Goal: Use online tool/utility: Utilize a website feature to perform a specific function

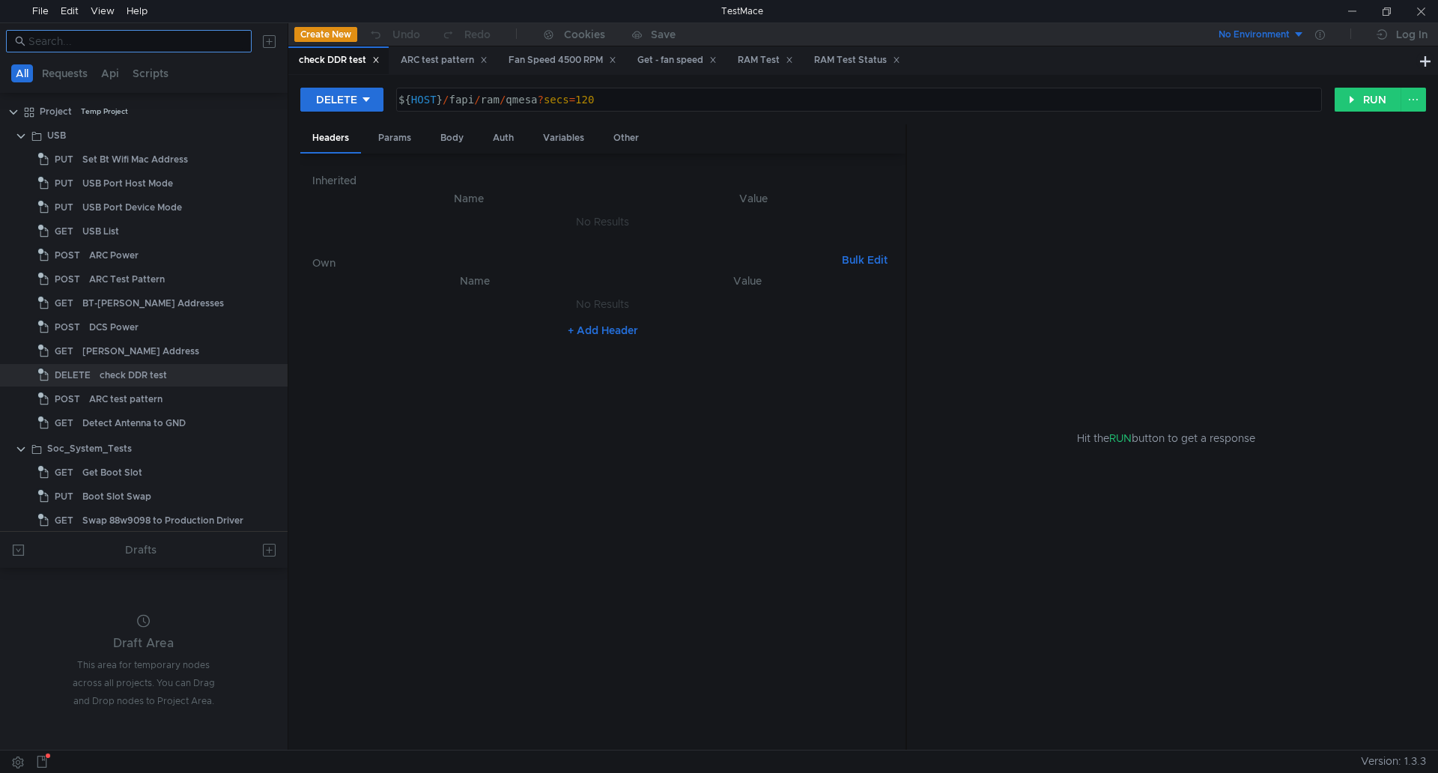
click at [182, 47] on input at bounding box center [135, 41] width 214 height 16
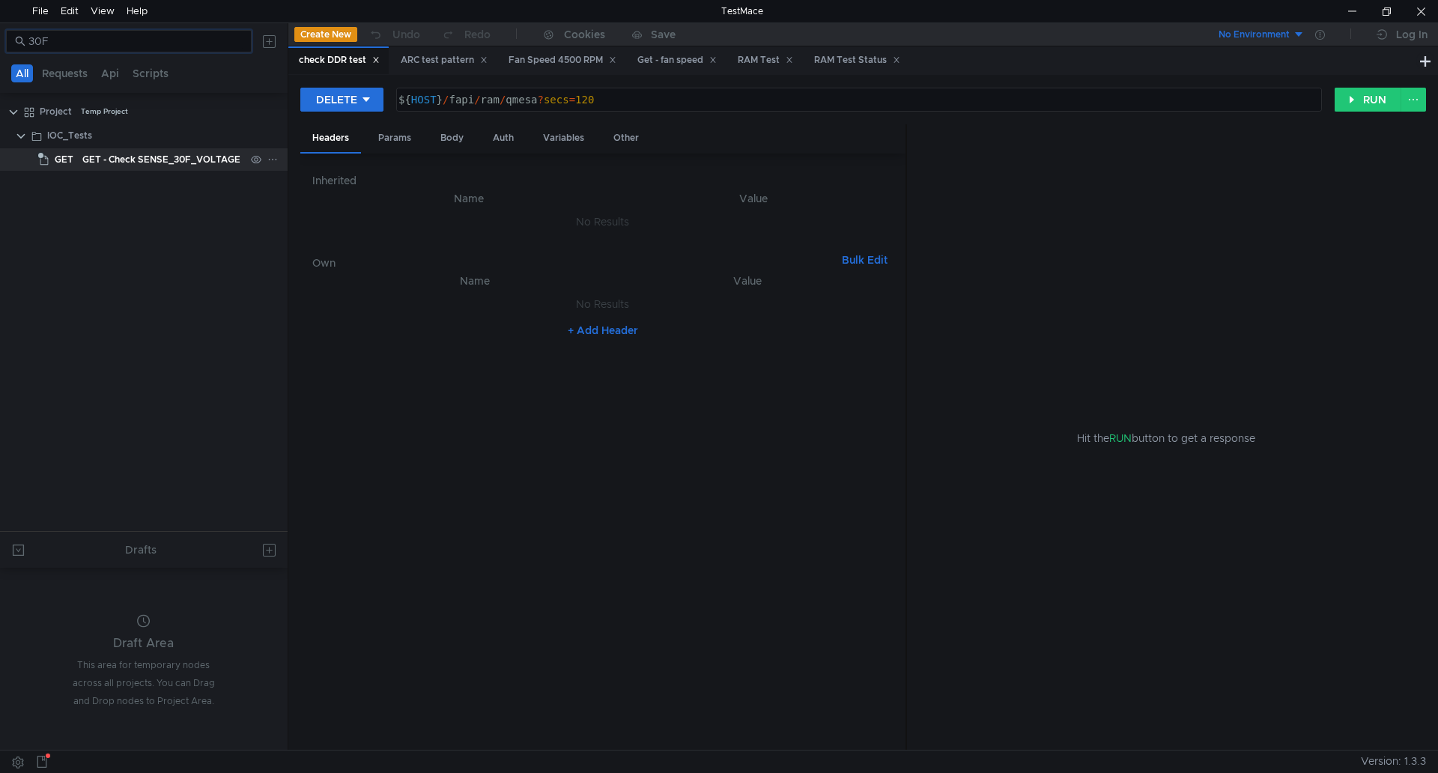
type input "30F"
click at [202, 156] on div "GET - Check SENSE_30F_VOLTAGE" at bounding box center [161, 159] width 158 height 22
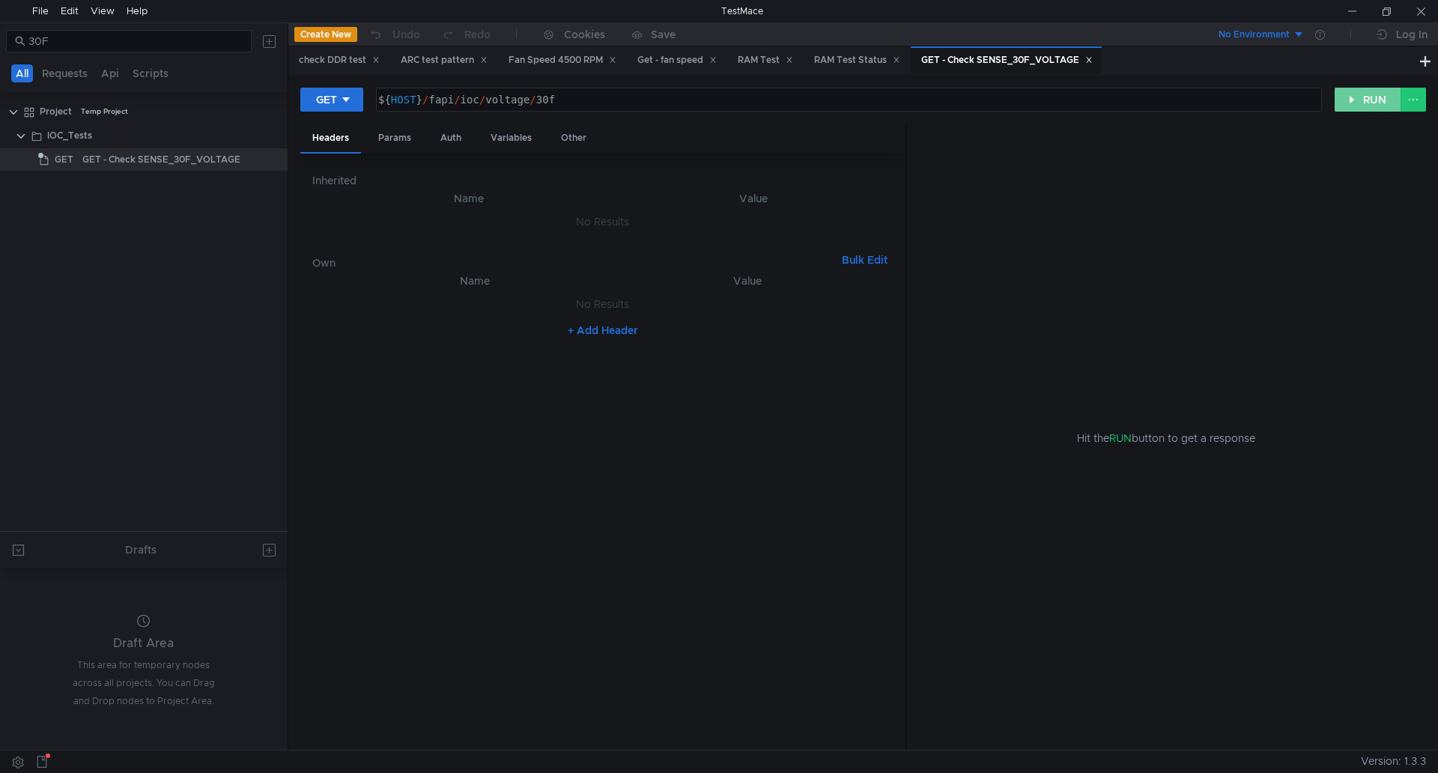
click at [1373, 102] on button "RUN" at bounding box center [1368, 100] width 67 height 24
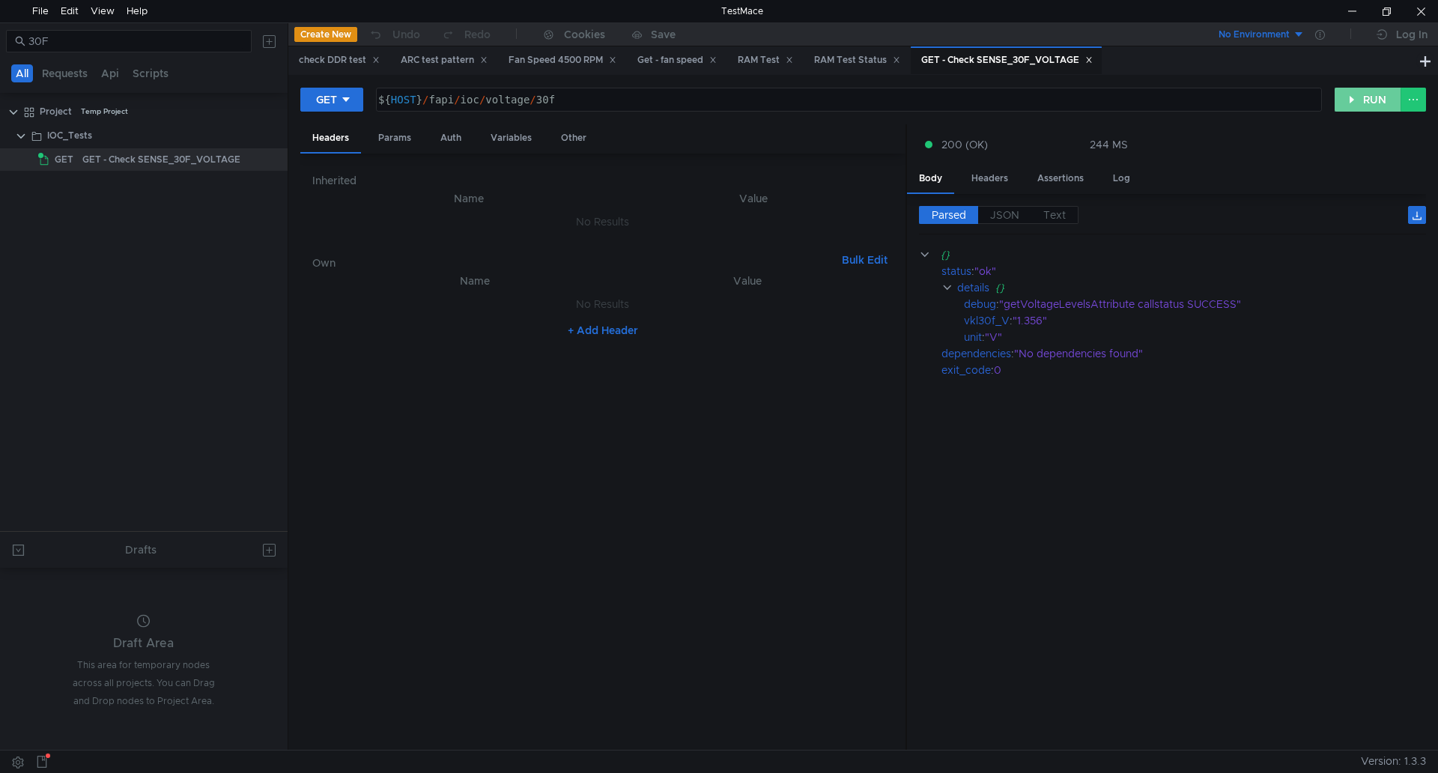
click at [1373, 102] on button "RUN" at bounding box center [1368, 100] width 67 height 24
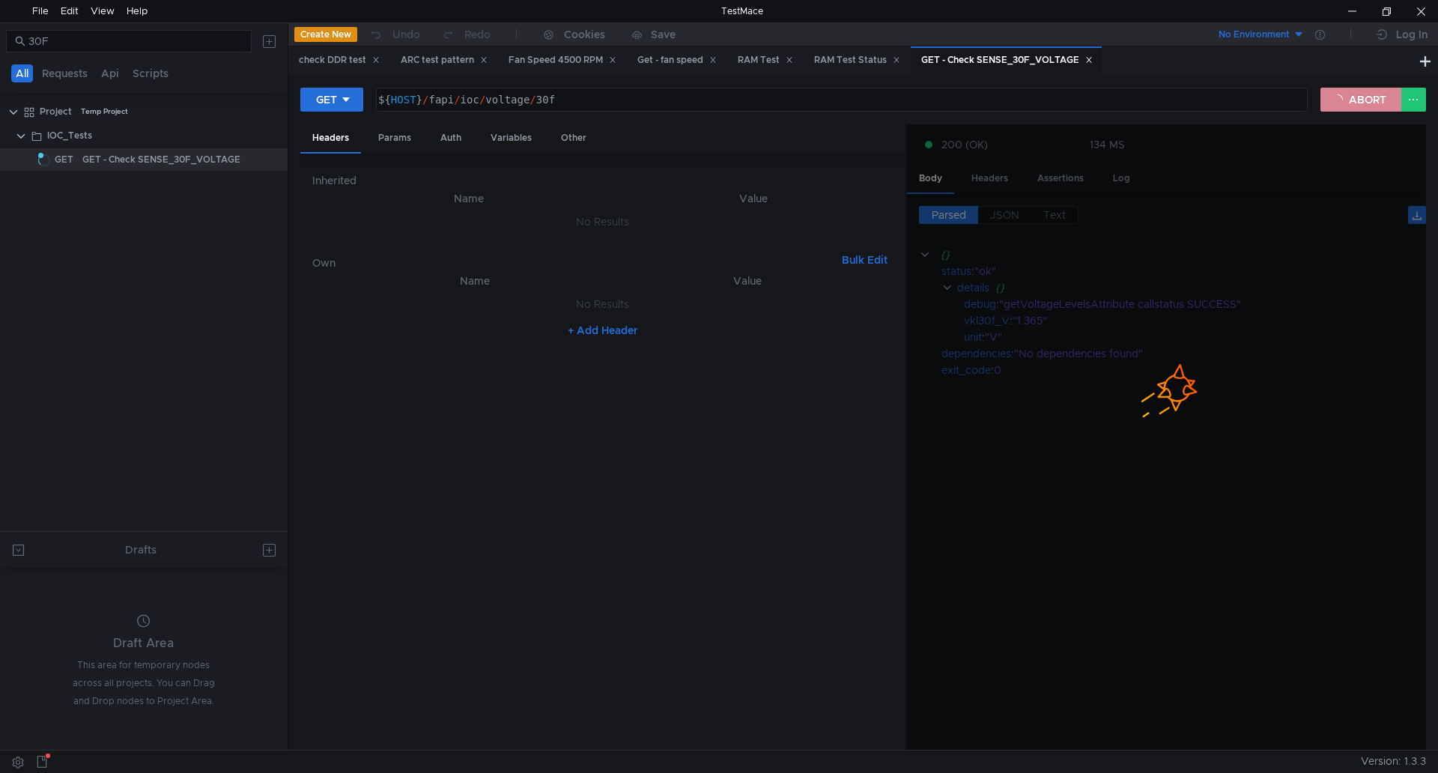
click at [1373, 102] on button "ABORT" at bounding box center [1360, 100] width 81 height 24
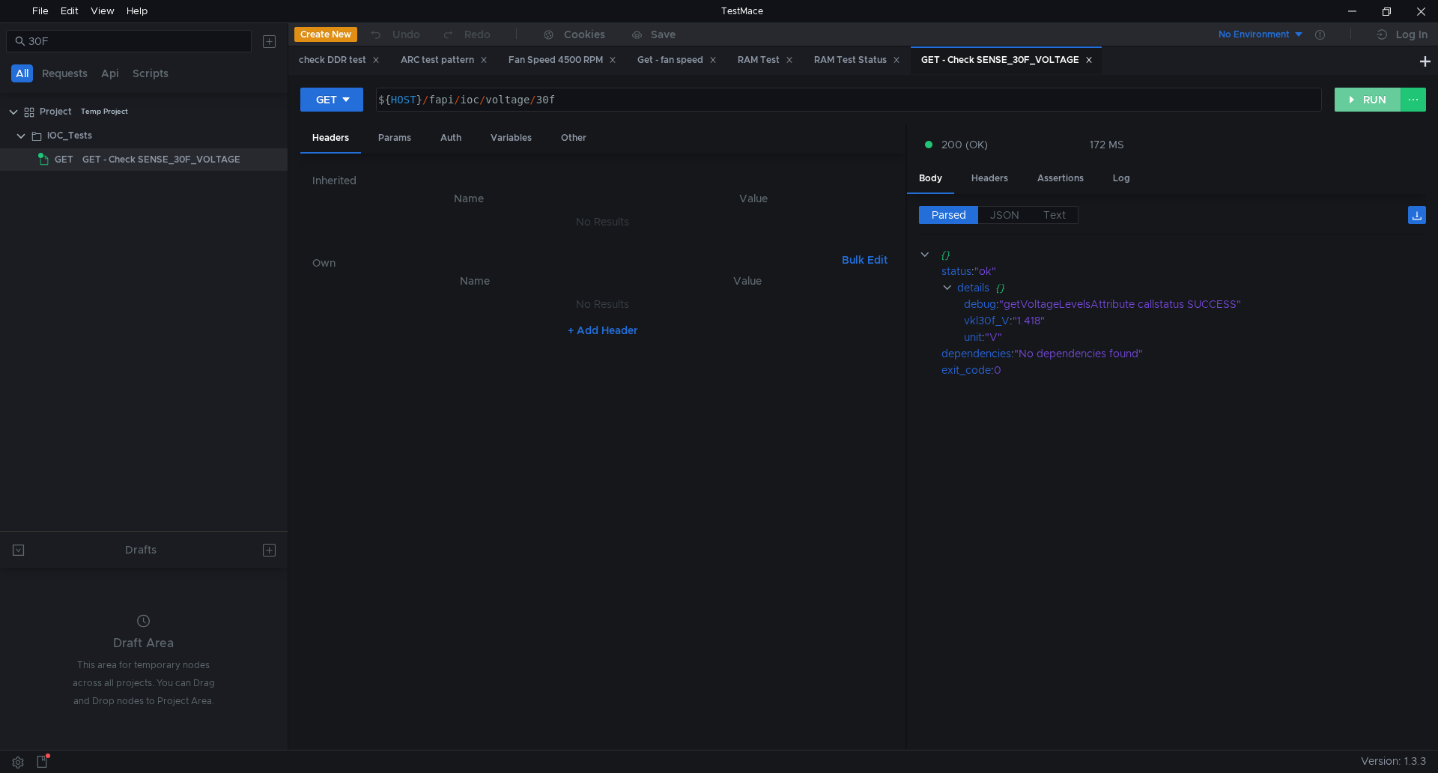
click at [1373, 102] on button "RUN" at bounding box center [1368, 100] width 67 height 24
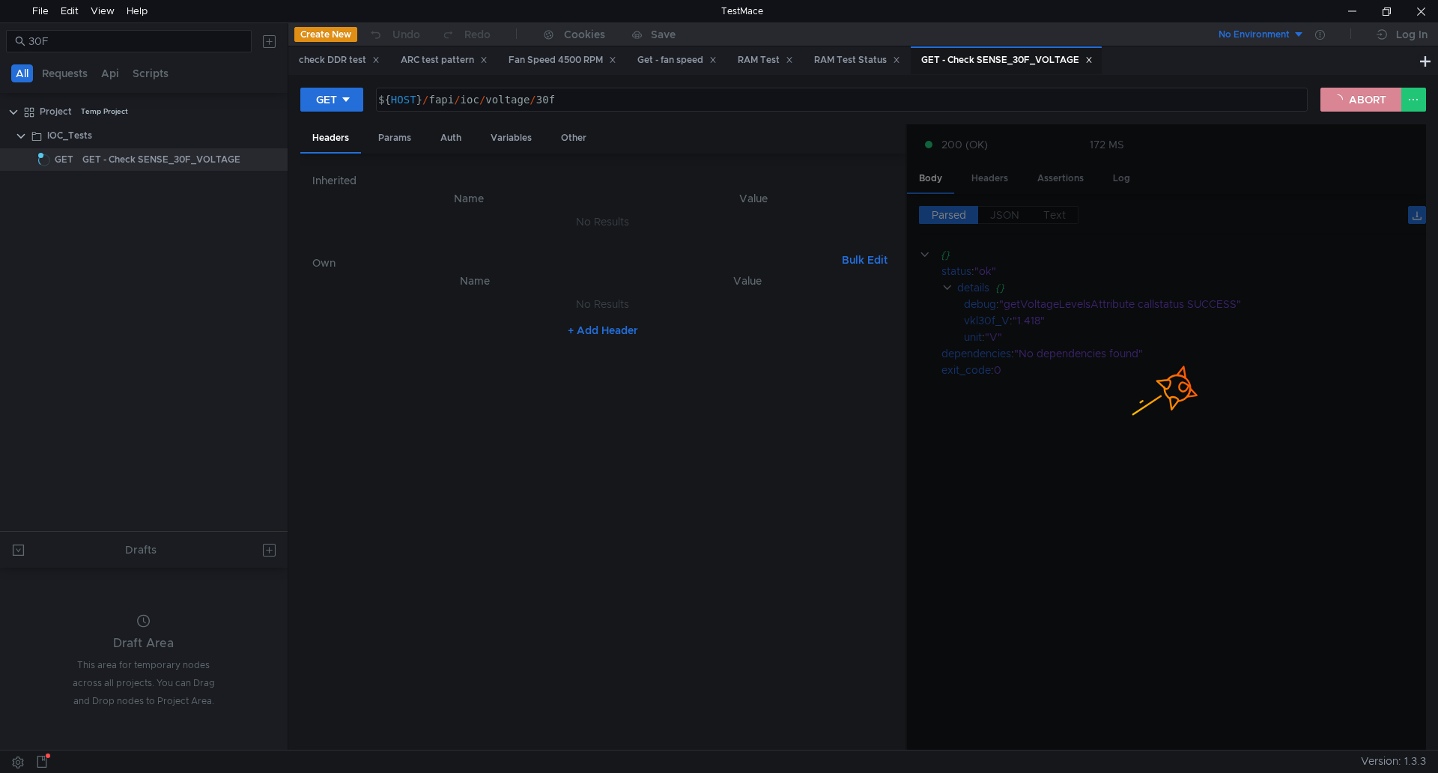
click at [1373, 102] on button "ABORT" at bounding box center [1360, 100] width 81 height 24
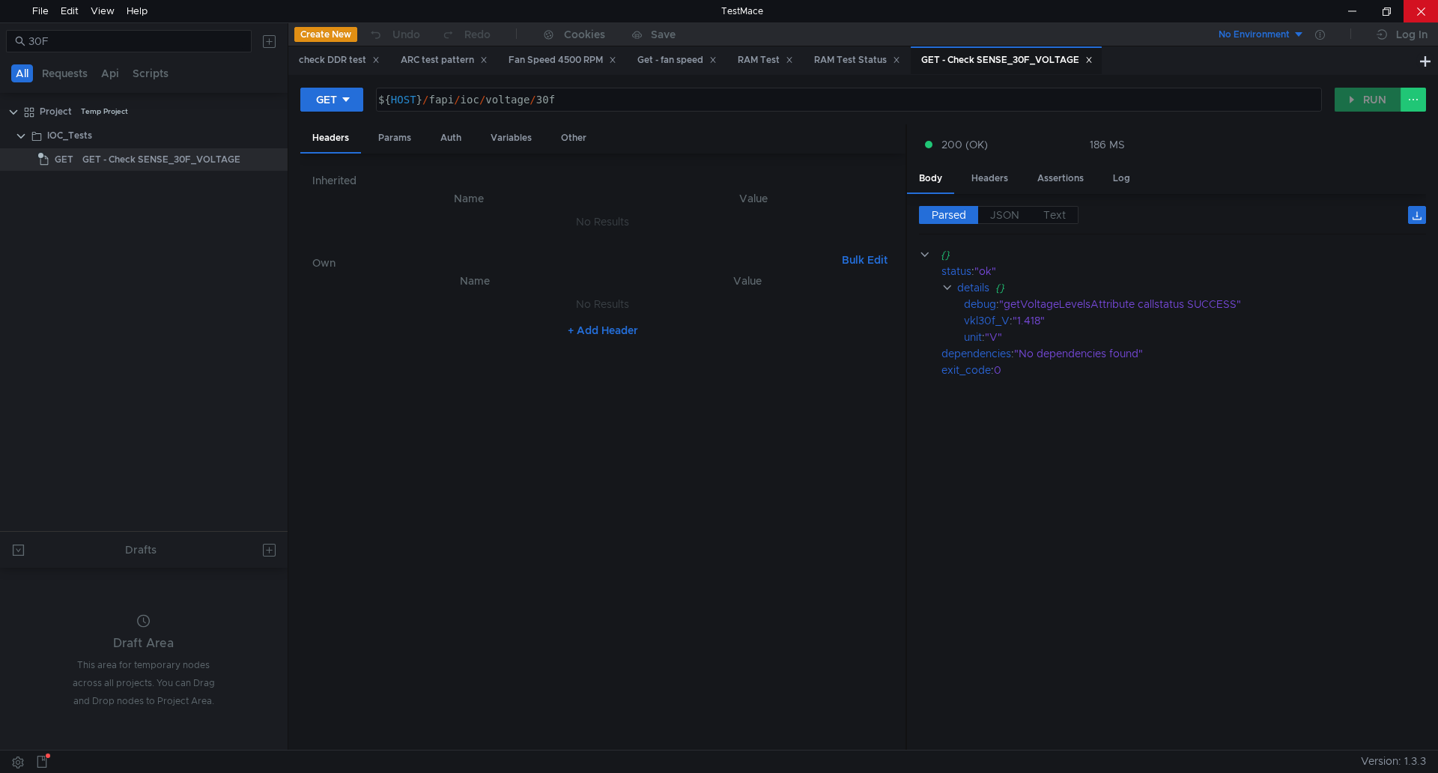
click at [1417, 7] on div at bounding box center [1421, 11] width 34 height 22
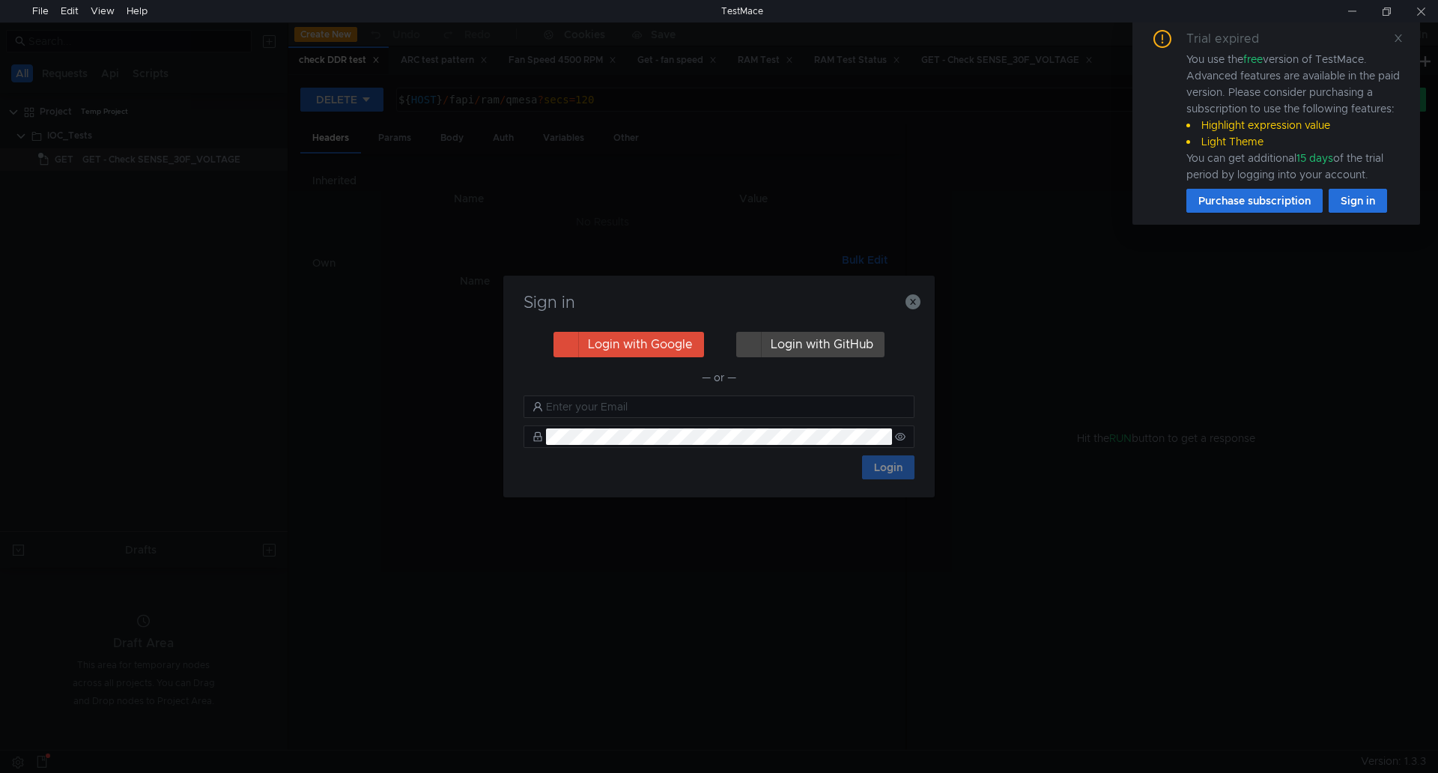
click at [1019, 58] on div "Sign in Login with Google Login with GitHub — or — Login" at bounding box center [719, 386] width 1438 height 773
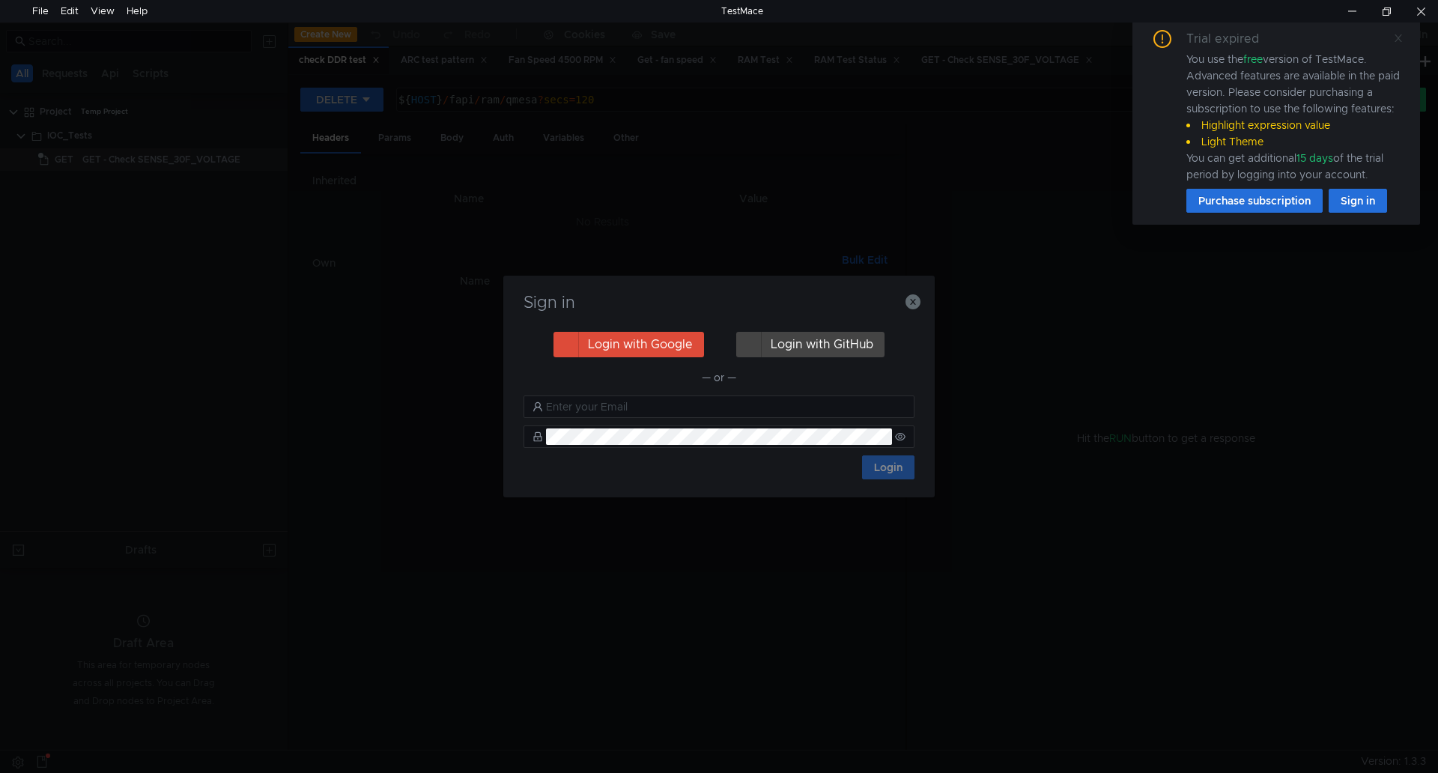
click at [1395, 34] on icon at bounding box center [1398, 38] width 10 height 10
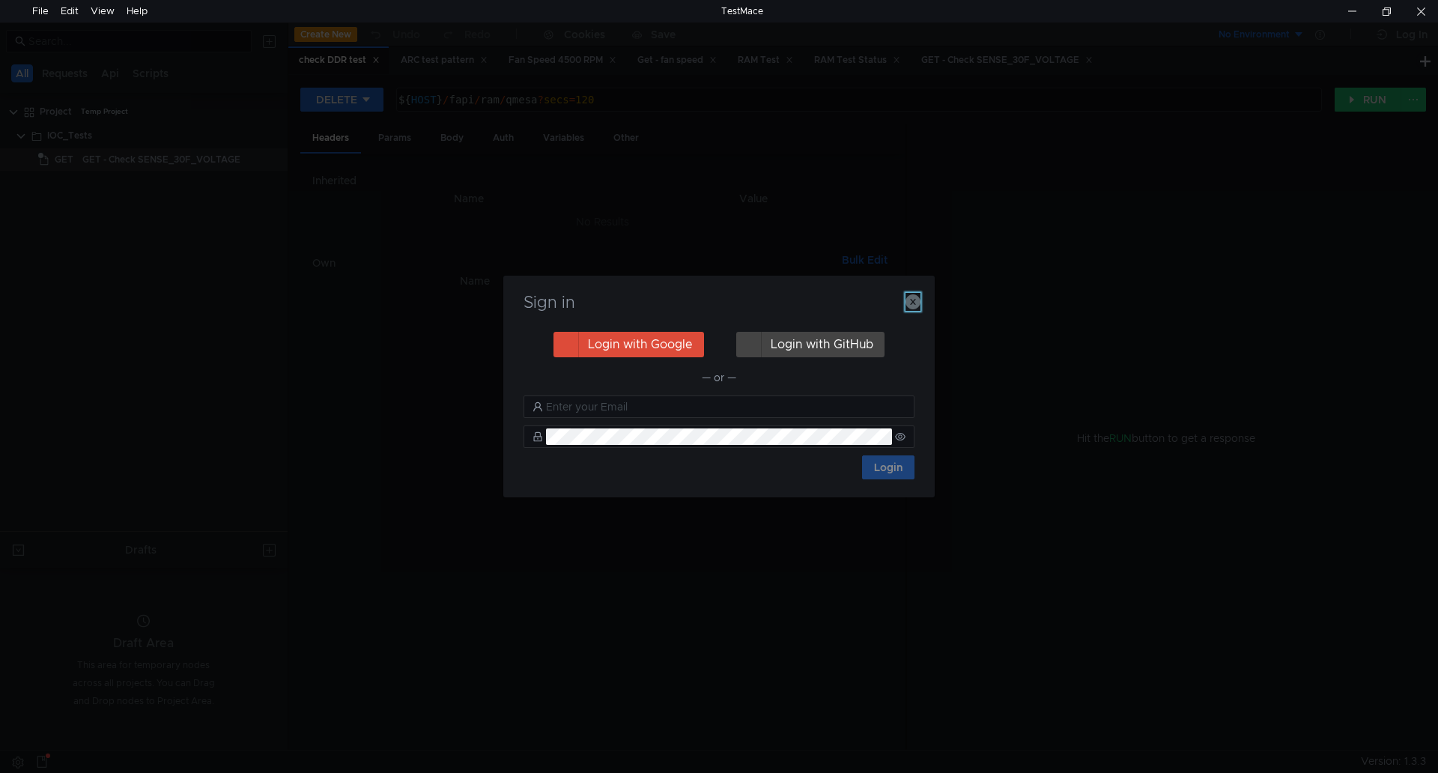
click at [918, 294] on icon "button" at bounding box center [913, 301] width 15 height 15
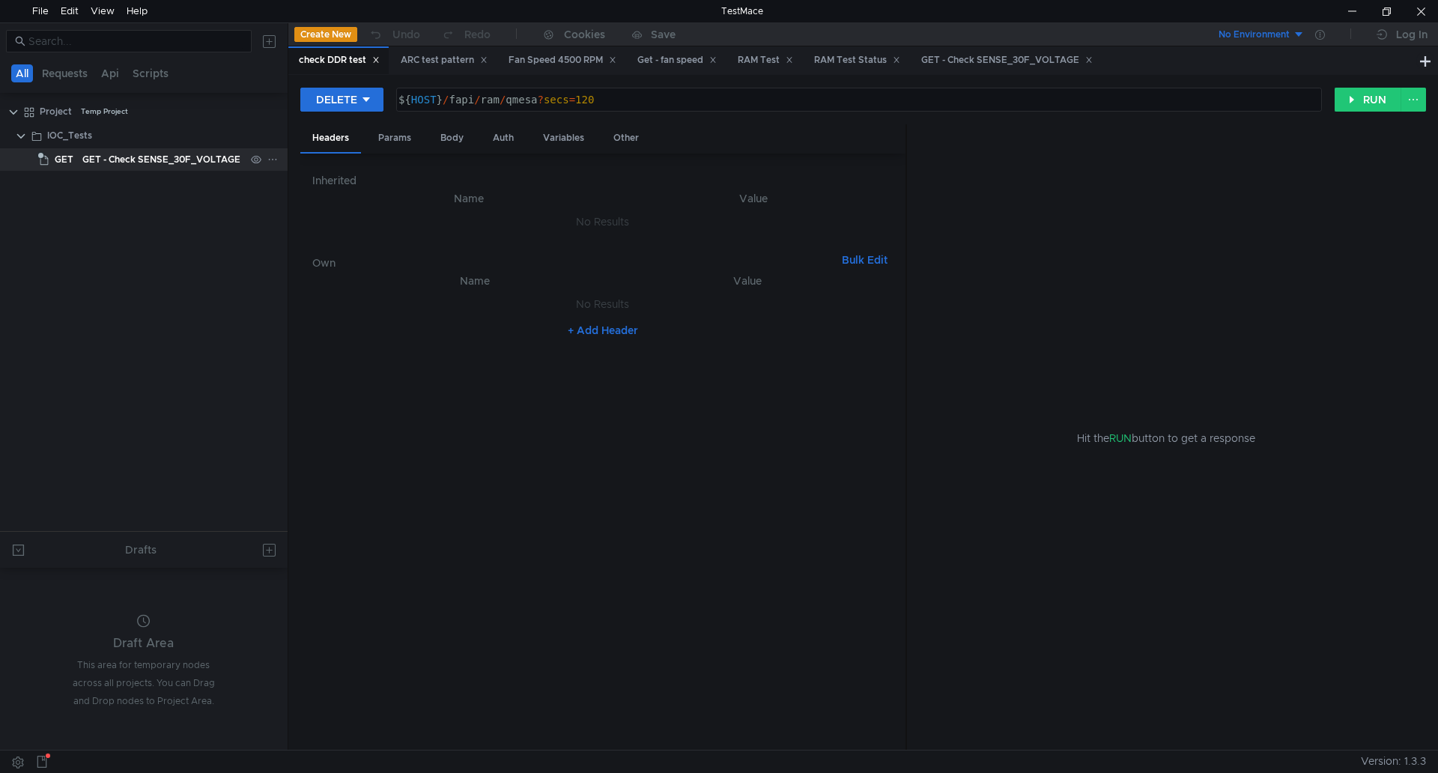
click at [160, 162] on div "GET - Check SENSE_30F_VOLTAGE" at bounding box center [161, 159] width 158 height 22
click at [185, 155] on div "GET - Check SENSE_30F_VOLTAGE" at bounding box center [161, 159] width 158 height 22
click at [1352, 115] on div "GET ${ HOST } / fapi / ioc / voltage / 30f הההההההההההההההההההההההההההההההההההה…" at bounding box center [863, 105] width 1126 height 37
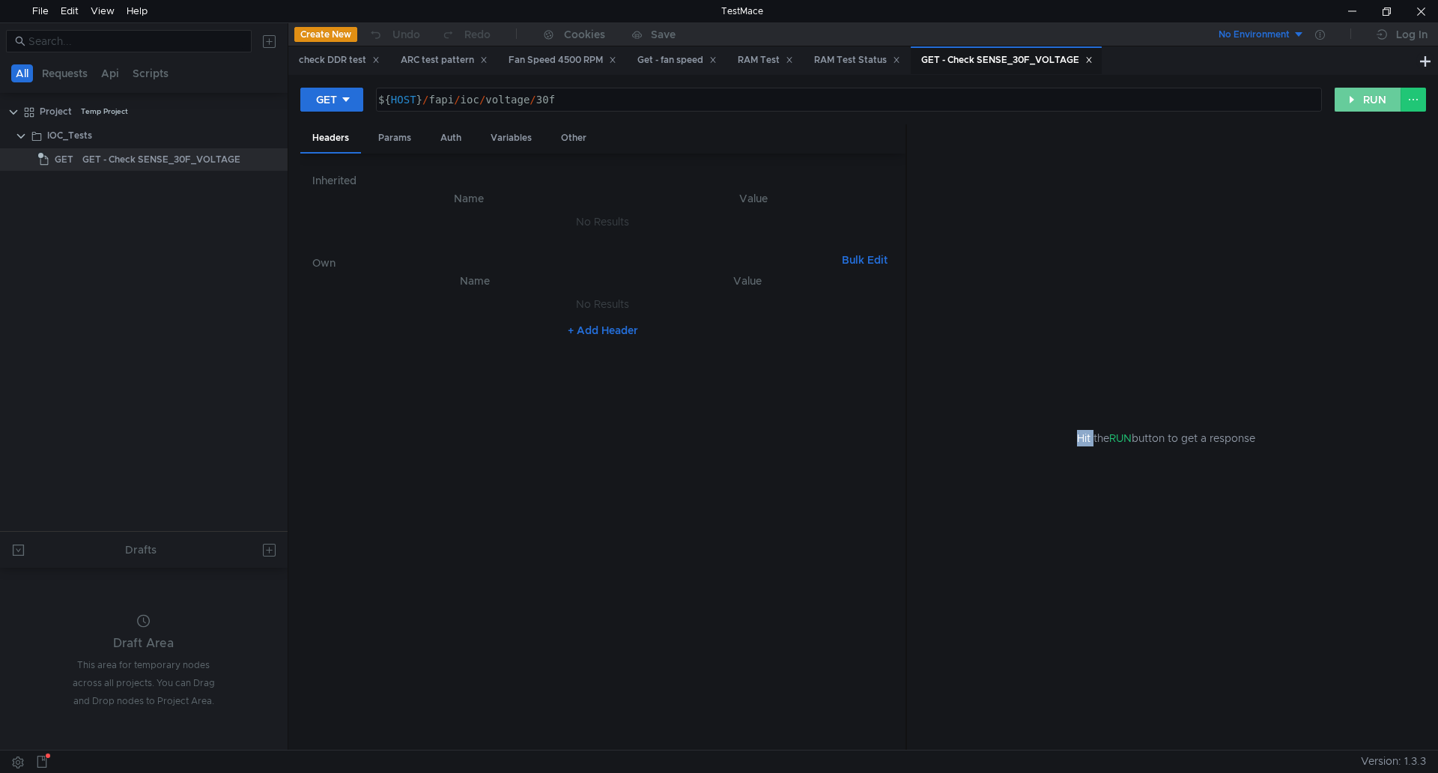
drag, startPoint x: 1352, startPoint y: 115, endPoint x: 1351, endPoint y: 97, distance: 18.0
click at [1351, 111] on div "GET ${ HOST } / fapi / ioc / voltage / 30f הההההההההההההההההההההההההההההההההההה…" at bounding box center [863, 105] width 1126 height 37
click at [1351, 97] on button "RUN" at bounding box center [1368, 100] width 67 height 24
